Goal: Task Accomplishment & Management: Manage account settings

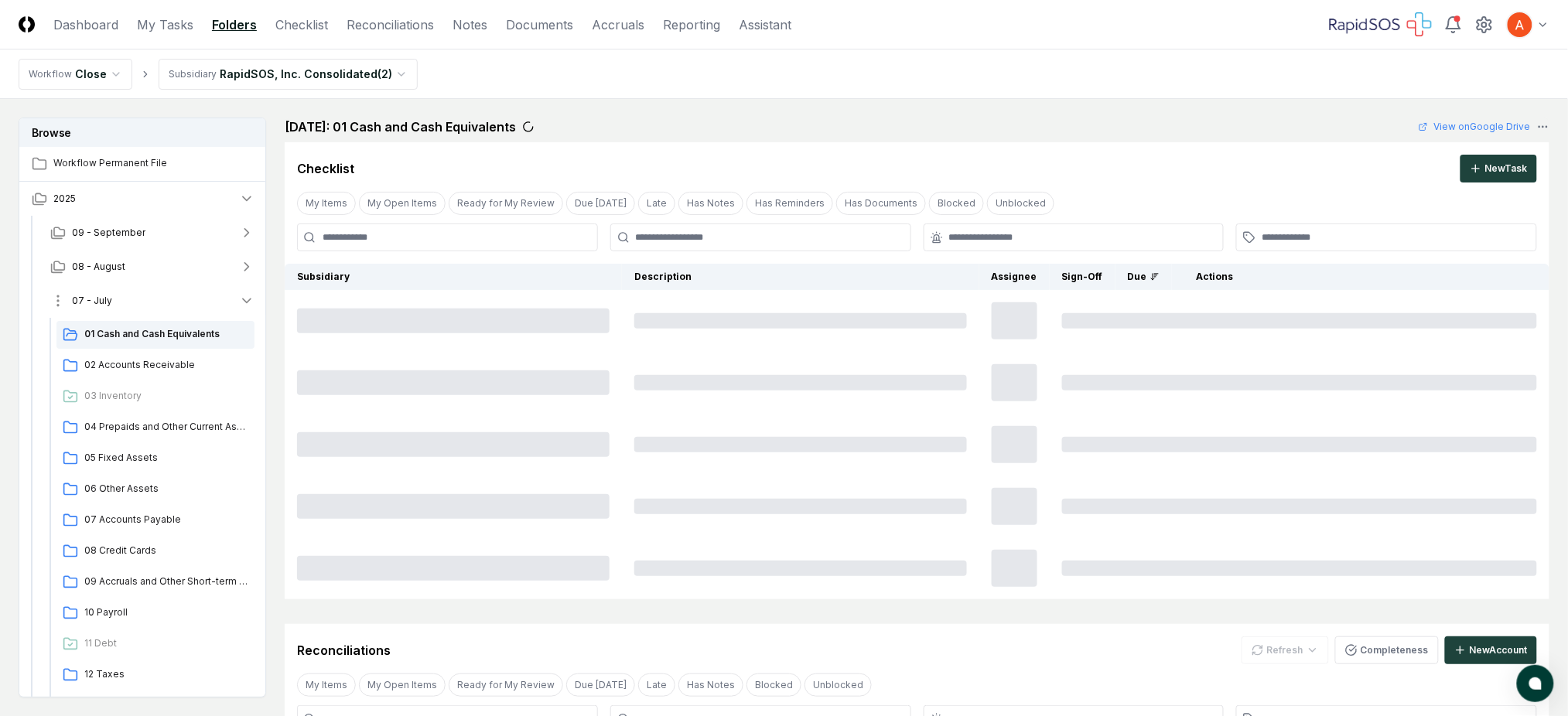
click at [165, 298] on button "07 - July" at bounding box center [153, 300] width 229 height 34
click at [161, 265] on button "08 - August" at bounding box center [153, 266] width 229 height 34
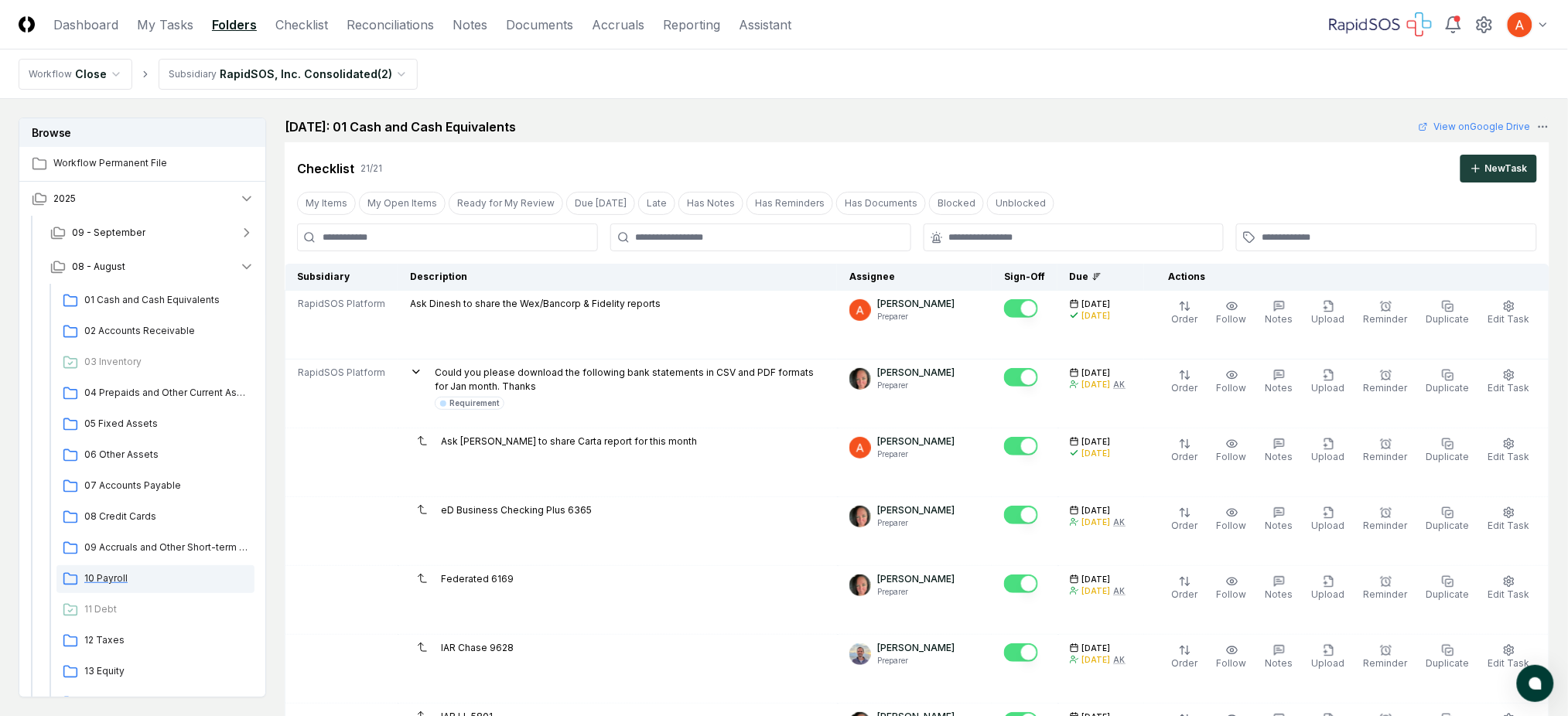
click at [124, 579] on span "10 Payroll" at bounding box center [166, 578] width 164 height 14
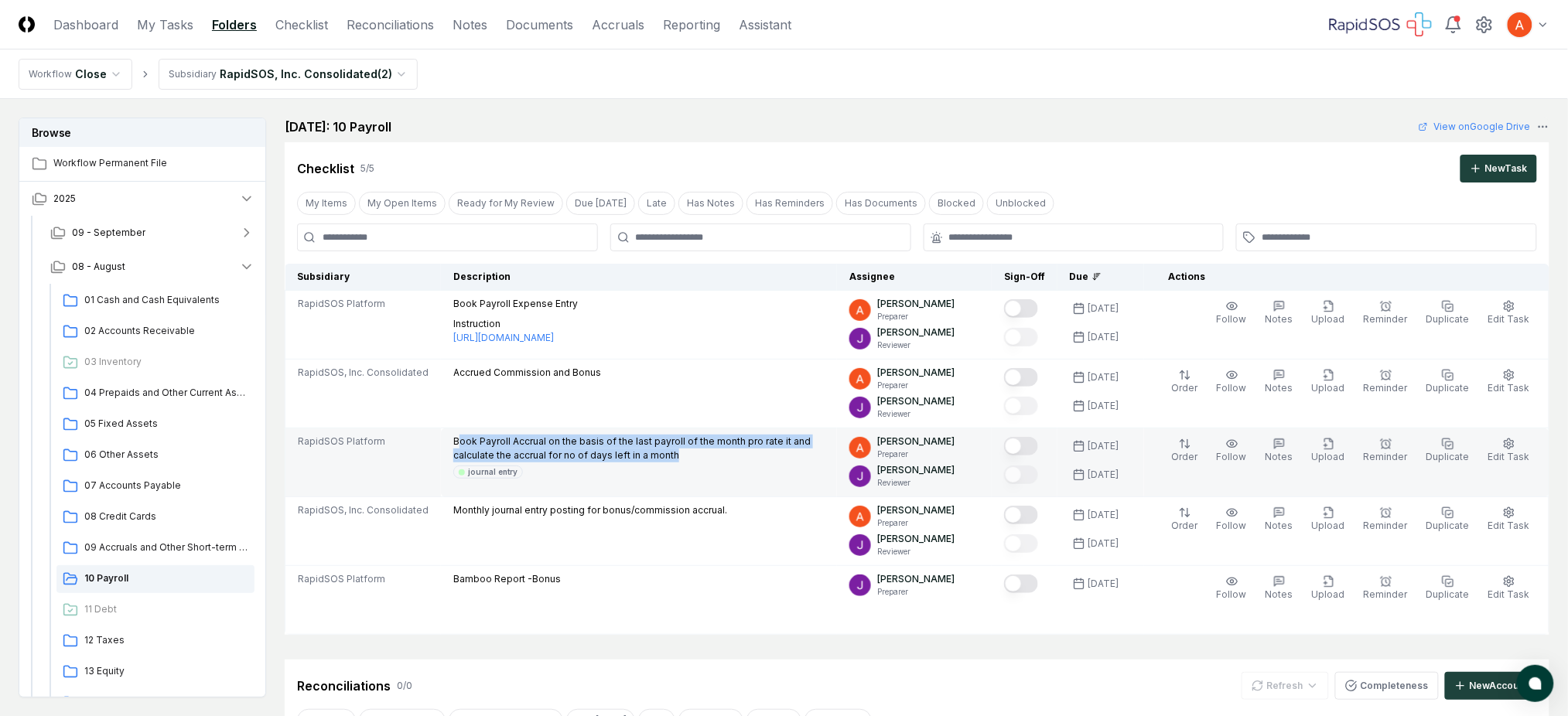
drag, startPoint x: 456, startPoint y: 445, endPoint x: 648, endPoint y: 452, distance: 192.1
click at [648, 452] on p "Book Payroll Accrual on the basis of the last payroll of the month pro rate it …" at bounding box center [638, 448] width 371 height 27
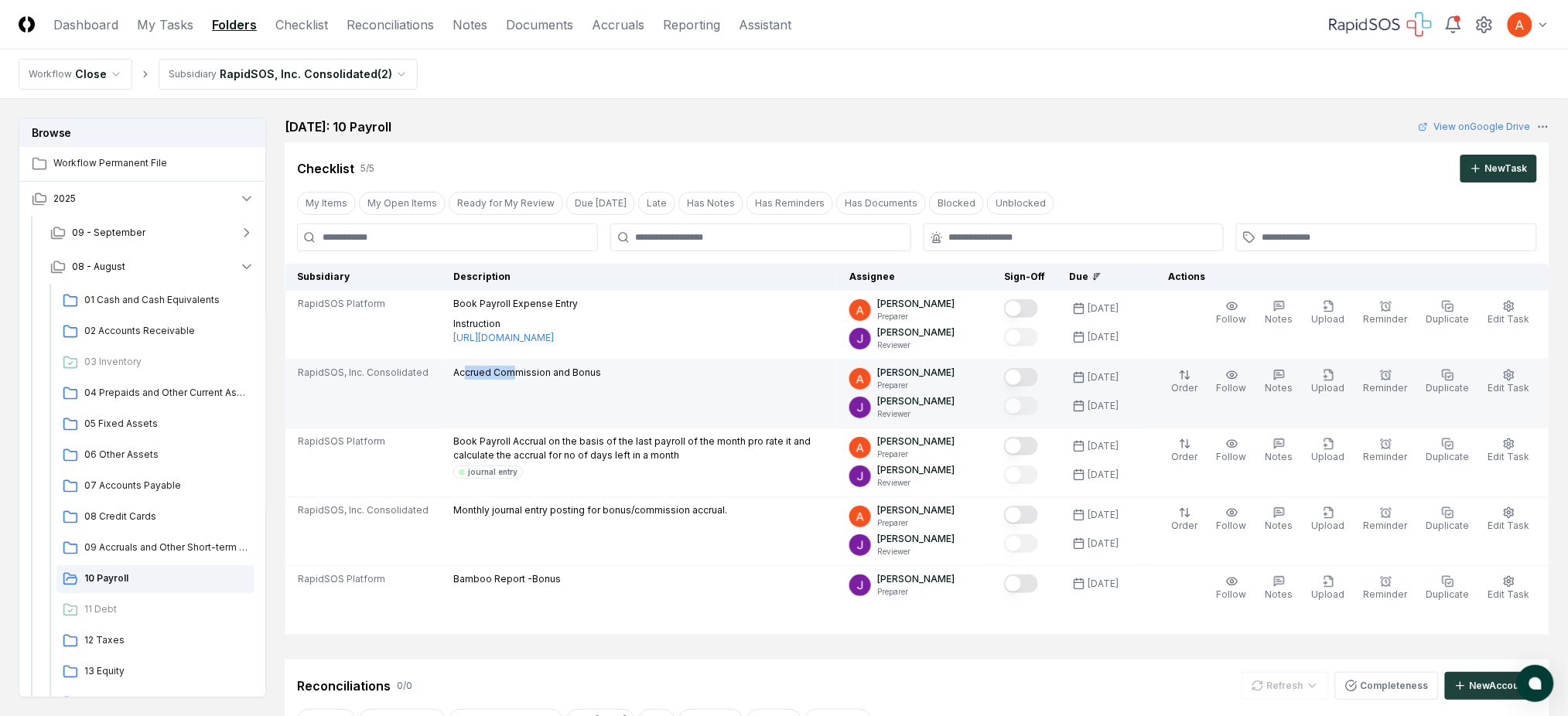
drag, startPoint x: 459, startPoint y: 371, endPoint x: 504, endPoint y: 375, distance: 45.2
click at [504, 375] on p "Accrued Commission and Bonus" at bounding box center [527, 373] width 148 height 14
drag, startPoint x: 541, startPoint y: 378, endPoint x: 593, endPoint y: 371, distance: 52.5
click at [593, 371] on div "Accrued Commission and Bonus" at bounding box center [638, 374] width 371 height 17
drag, startPoint x: 452, startPoint y: 298, endPoint x: 488, endPoint y: 390, distance: 98.8
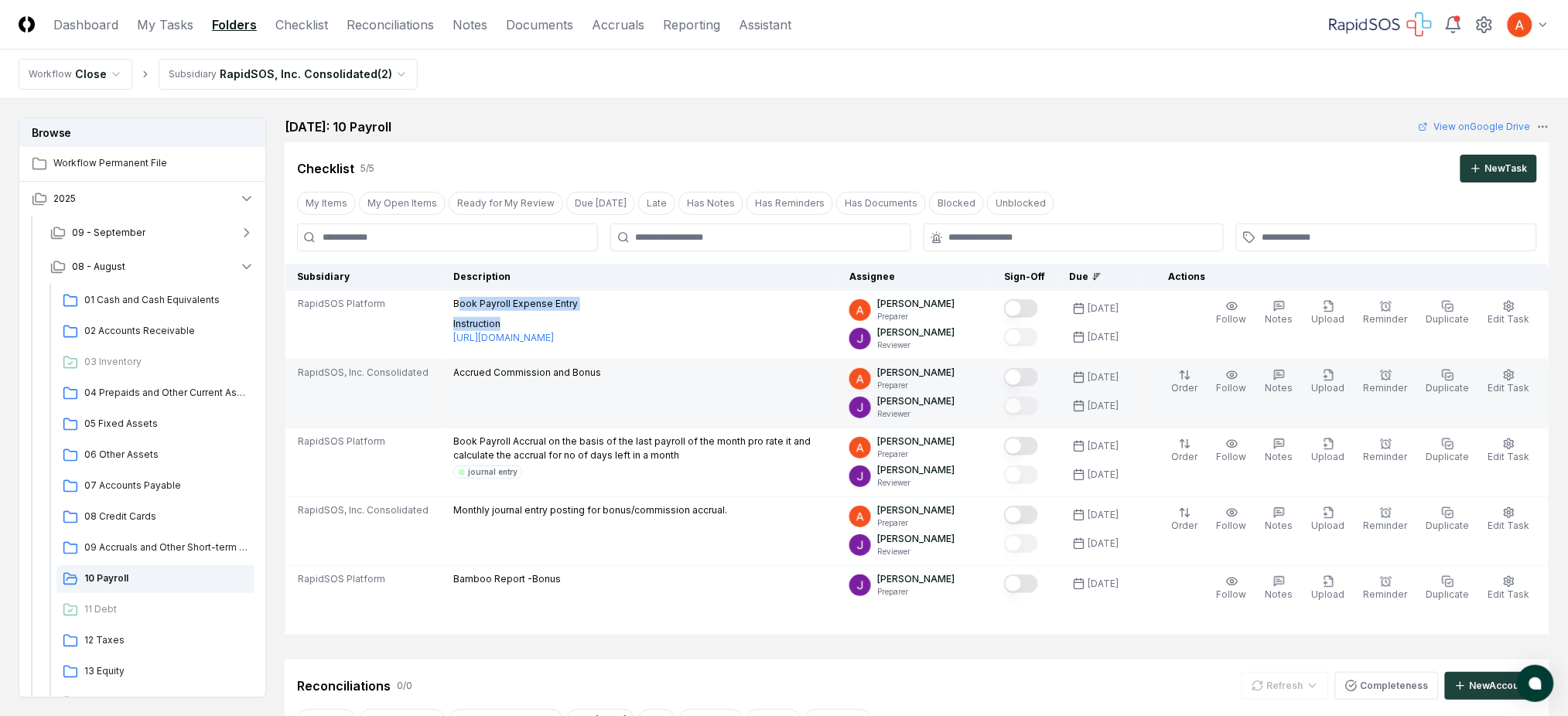
click at [504, 312] on div "Book Payroll Expense Entry Instruction [URL][DOMAIN_NAME]" at bounding box center [515, 321] width 124 height 48
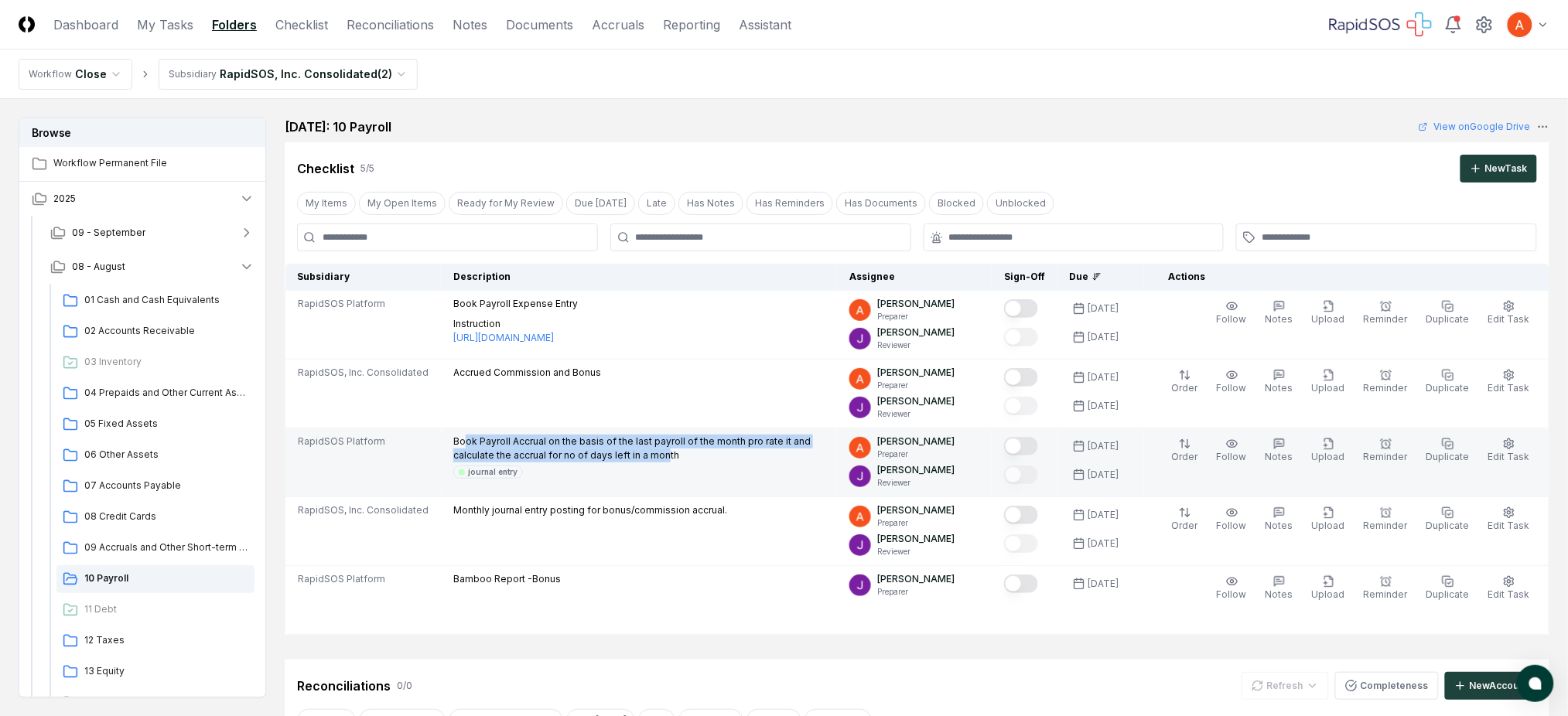
drag, startPoint x: 518, startPoint y: 432, endPoint x: 618, endPoint y: 461, distance: 104.1
click at [618, 461] on p "Book Payroll Accrual on the basis of the last payroll of the month pro rate it …" at bounding box center [638, 448] width 371 height 27
click at [1038, 449] on button "Mark complete" at bounding box center [1021, 446] width 34 height 19
click at [1036, 447] on button "Mark complete" at bounding box center [1021, 446] width 34 height 19
click at [1038, 447] on button "Mark complete" at bounding box center [1021, 446] width 34 height 19
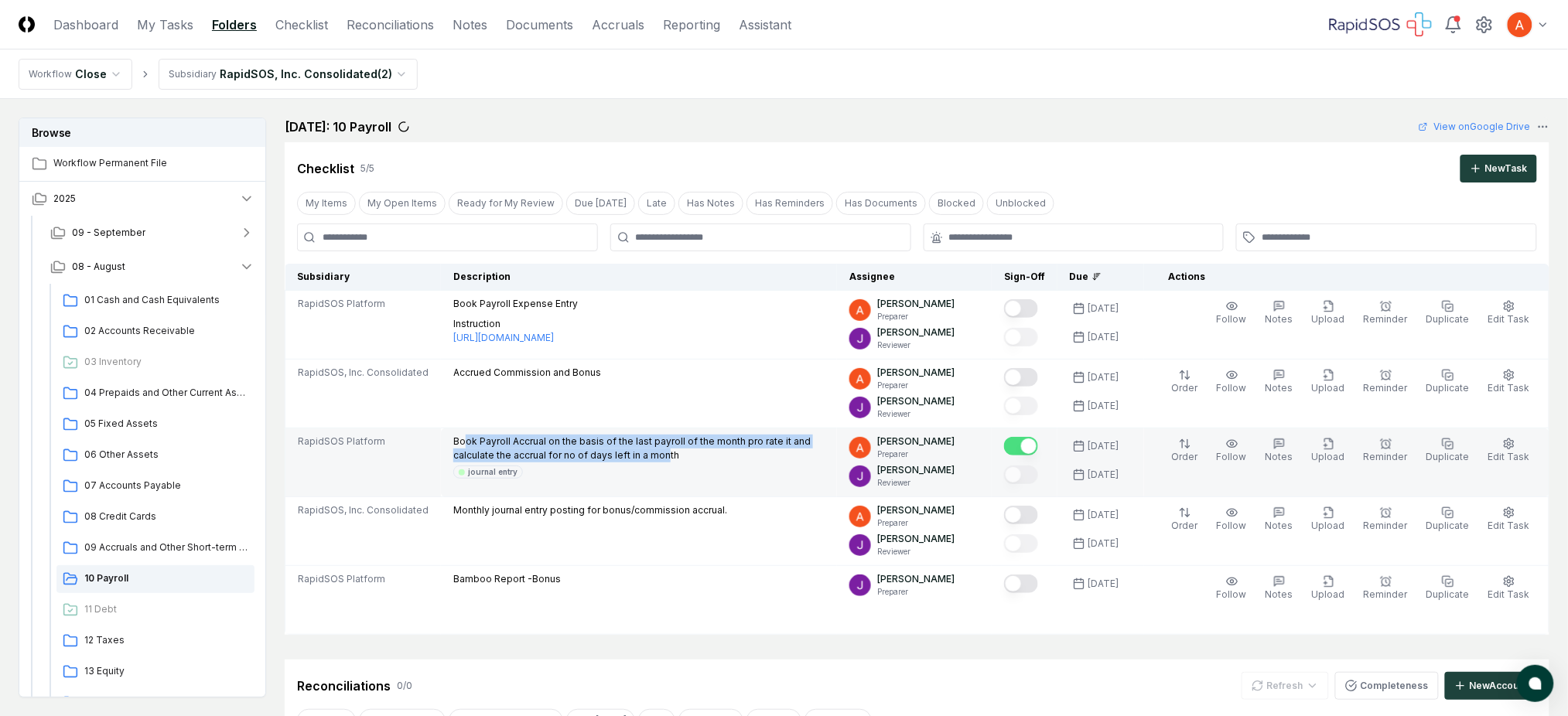
click at [1038, 446] on button "Mark complete" at bounding box center [1021, 446] width 34 height 19
click at [1035, 446] on button "Mark complete" at bounding box center [1021, 446] width 34 height 19
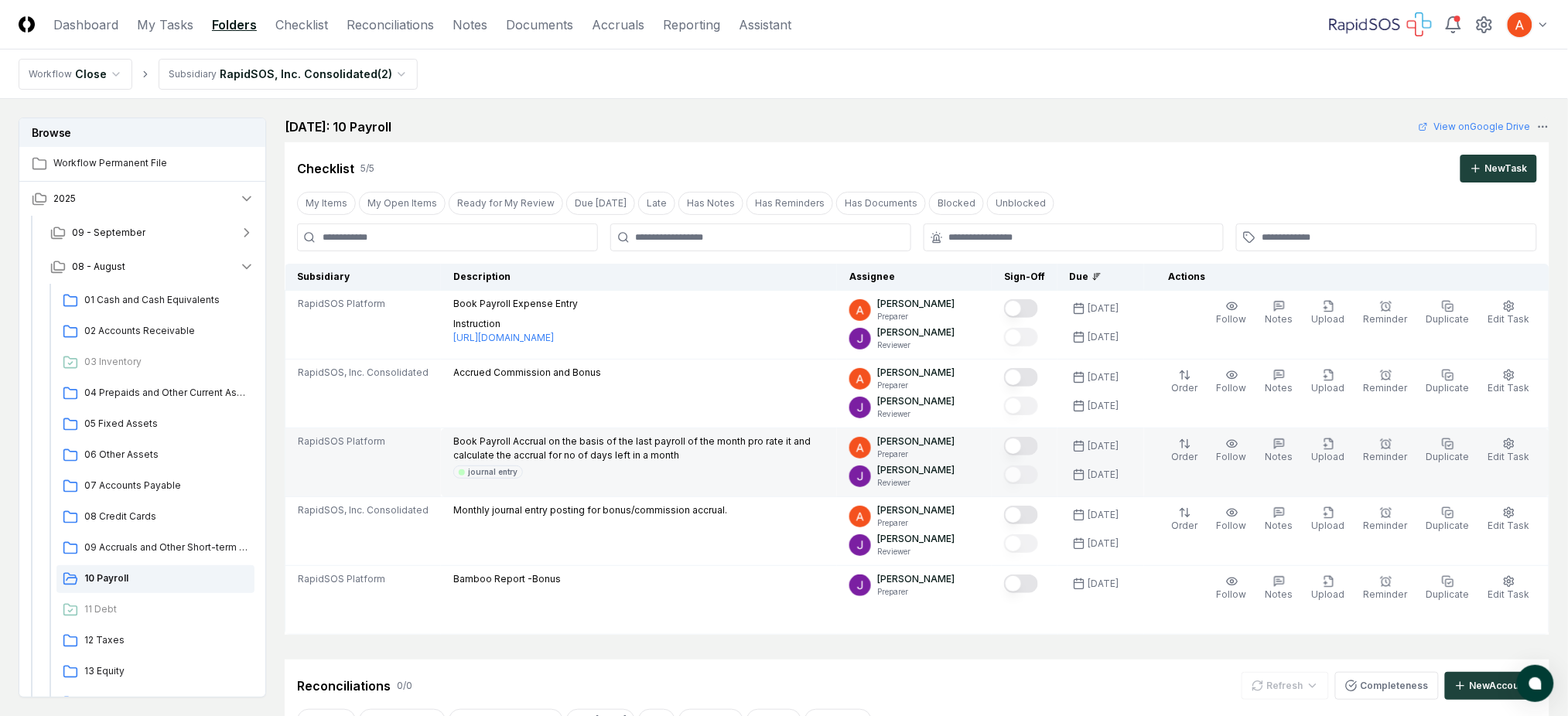
click at [885, 117] on div "[DATE]: 10 Payroll View on Google Drive" at bounding box center [917, 126] width 1265 height 19
